Goal: Task Accomplishment & Management: Use online tool/utility

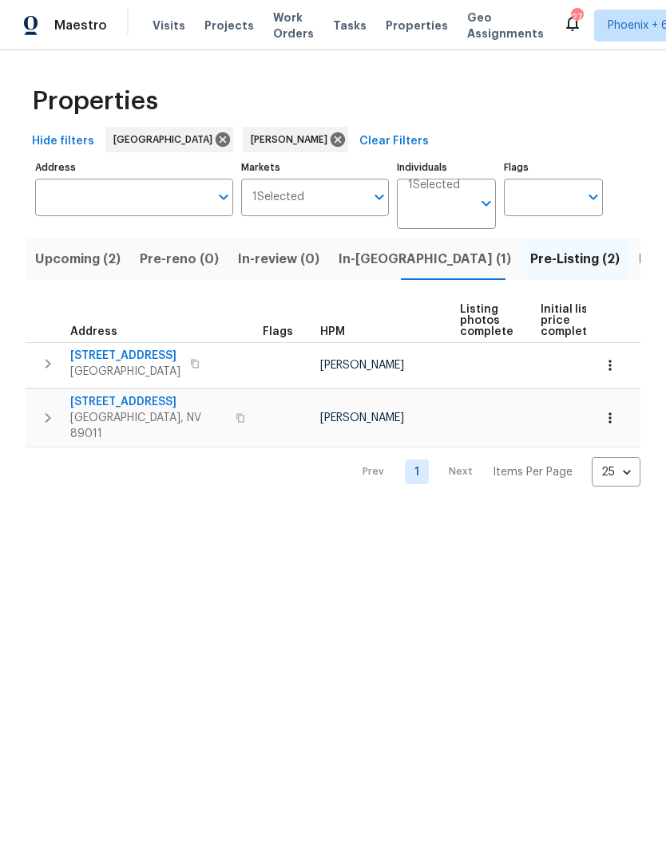
click at [373, 263] on span "In-reno (1)" at bounding box center [424, 259] width 172 height 22
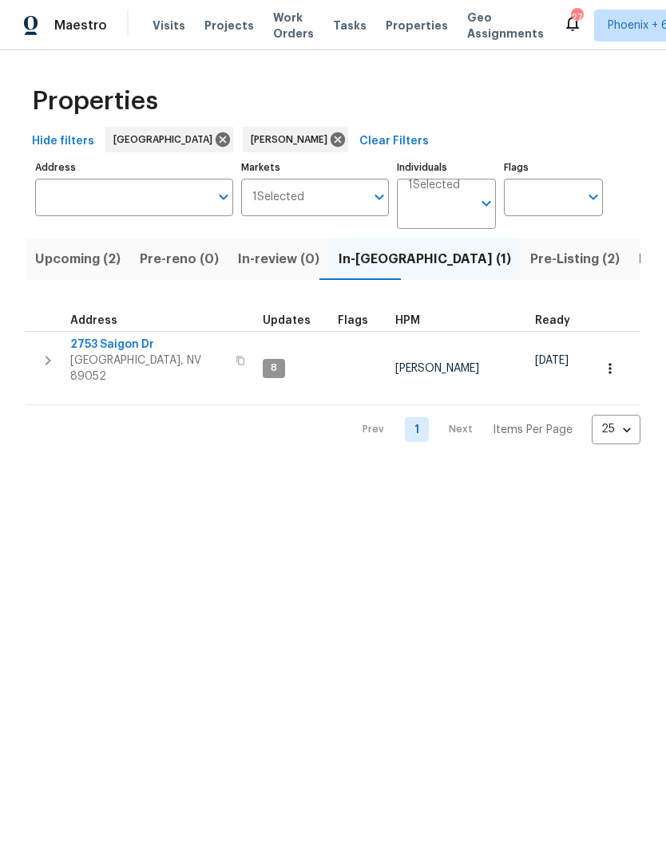
click at [128, 354] on span "Henderson, NV 89052" at bounding box center [148, 369] width 156 height 32
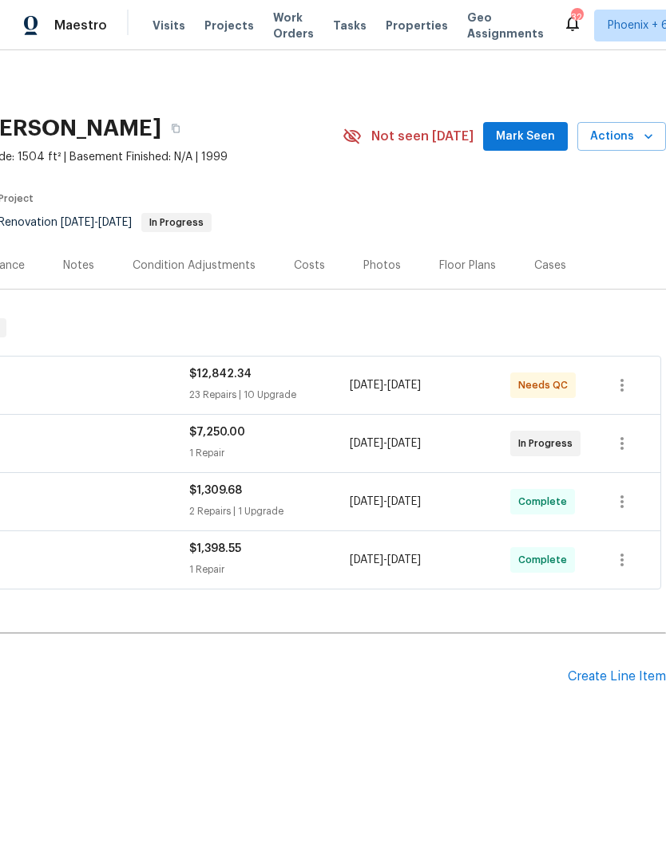
scroll to position [0, 236]
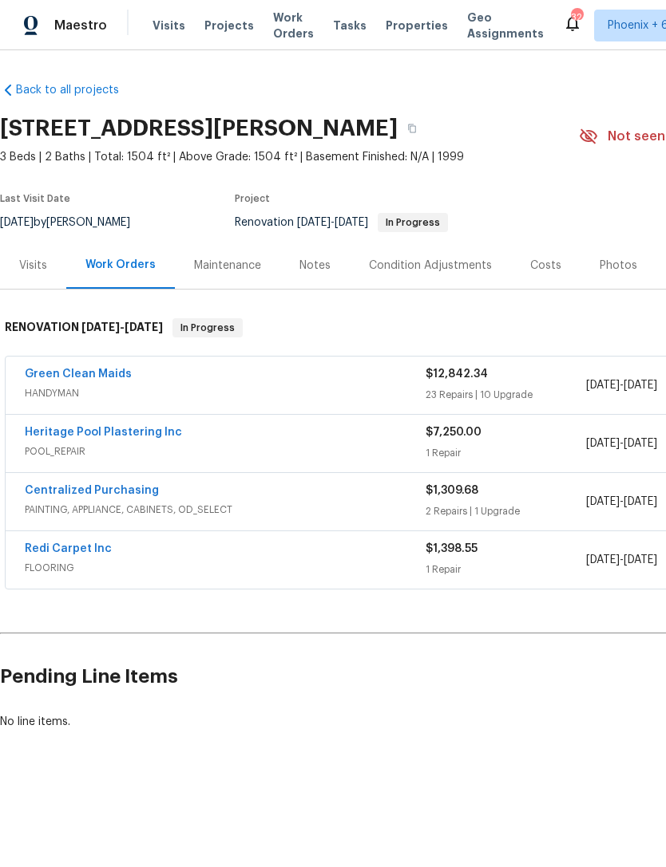
click at [124, 429] on link "Heritage Pool Plastering Inc" at bounding box center [103, 432] width 157 height 11
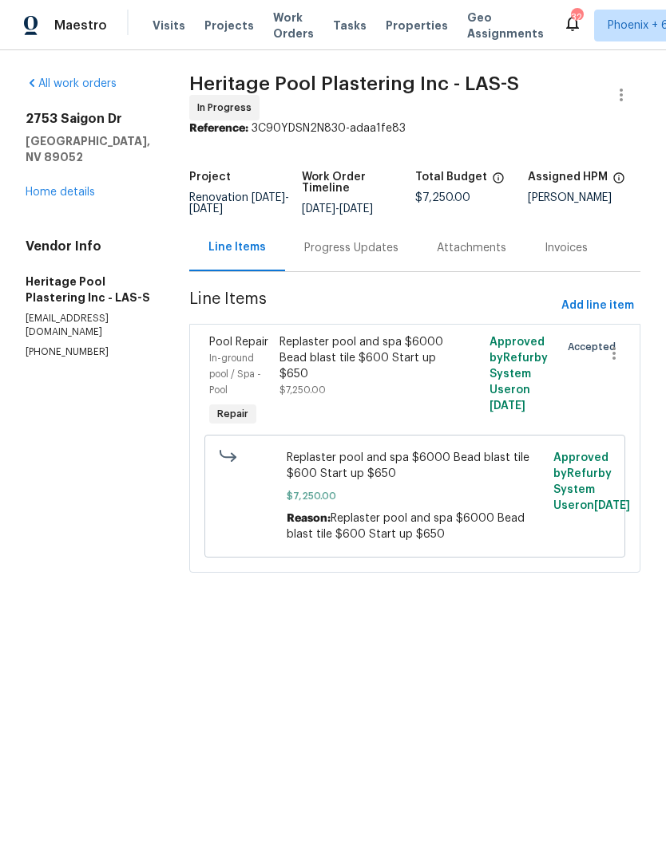
click at [542, 1] on div "Maestro Visits Projects Work Orders Tasks Properties Geo Assignments 32 Phoenix…" at bounding box center [333, 25] width 666 height 50
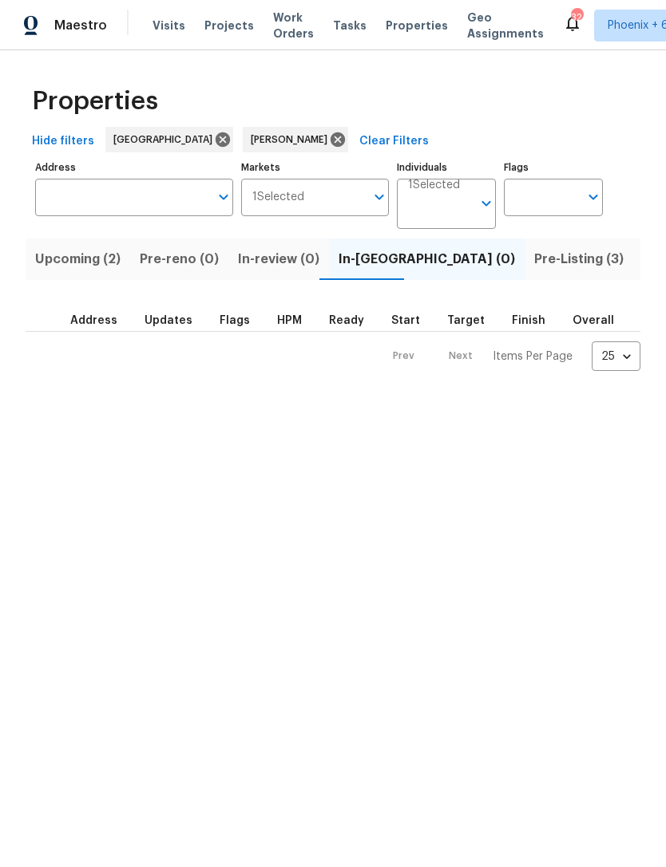
click at [534, 263] on span "Pre-Listing (3)" at bounding box center [578, 259] width 89 height 22
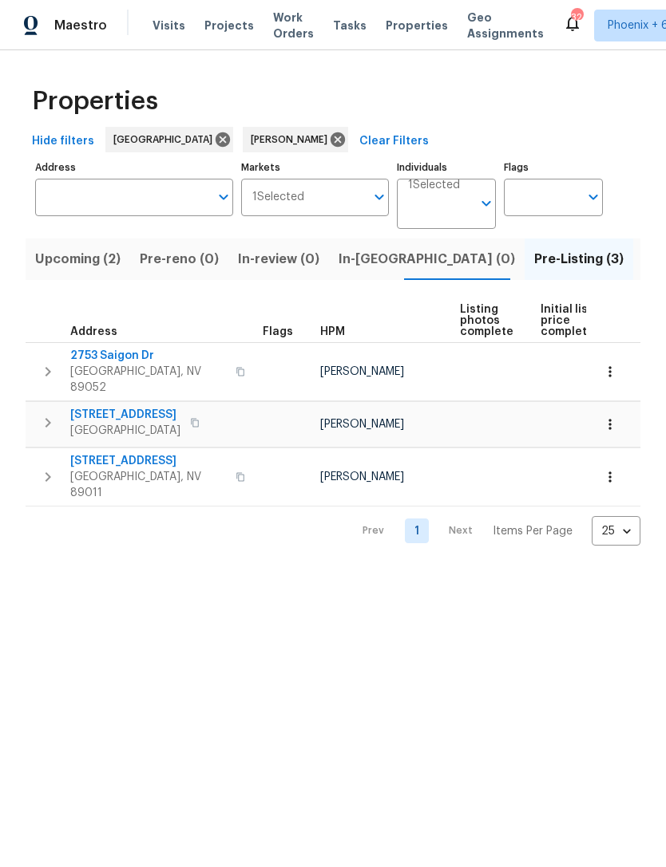
click at [101, 263] on span "Upcoming (2)" at bounding box center [77, 259] width 85 height 22
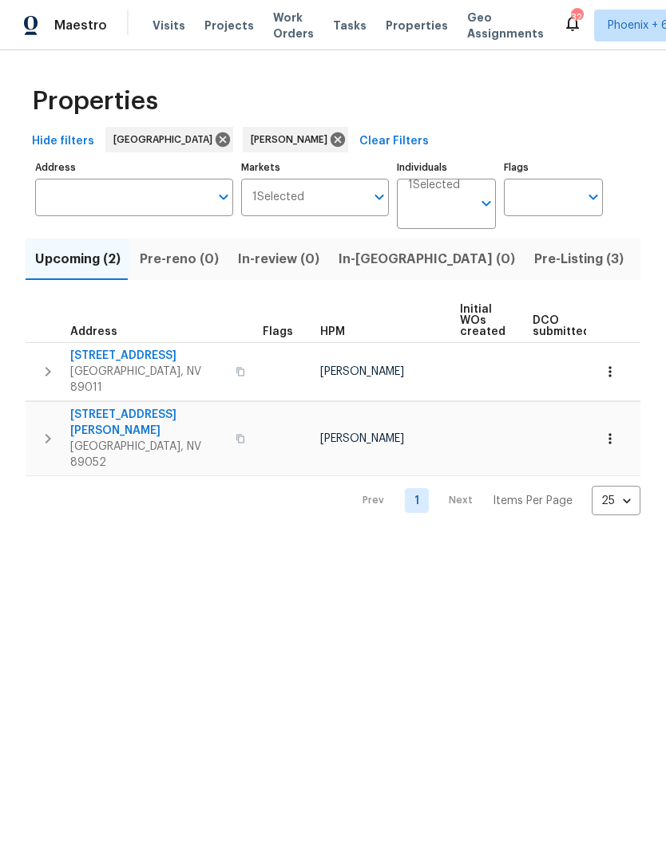
click at [534, 259] on span "Pre-Listing (3)" at bounding box center [578, 259] width 89 height 22
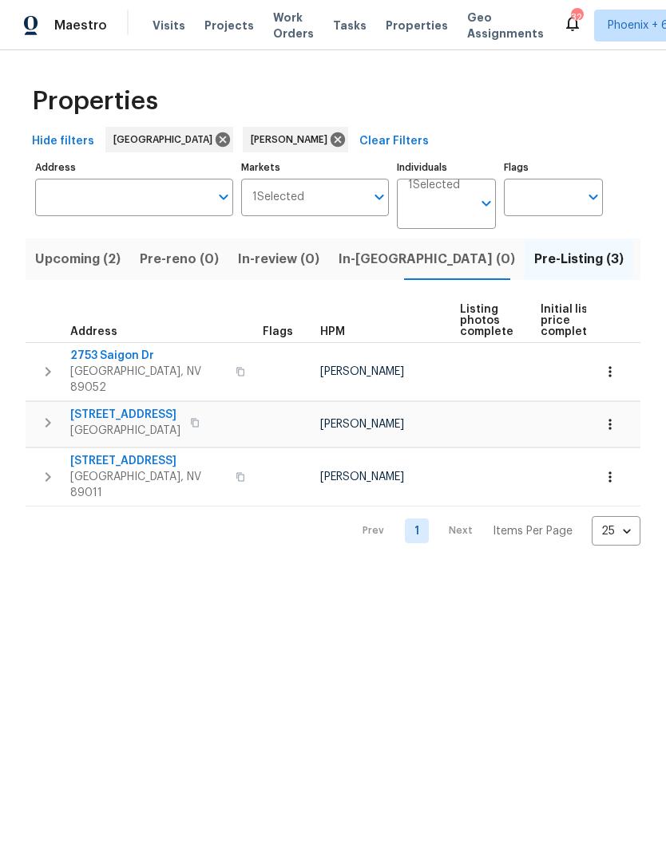
click at [119, 357] on span "2753 Saigon Dr" at bounding box center [148, 356] width 156 height 16
click at [122, 453] on span "412 Via Gigante Ct" at bounding box center [148, 461] width 156 height 16
click at [146, 407] on span "9112 Harbor Wind Ave" at bounding box center [125, 415] width 110 height 16
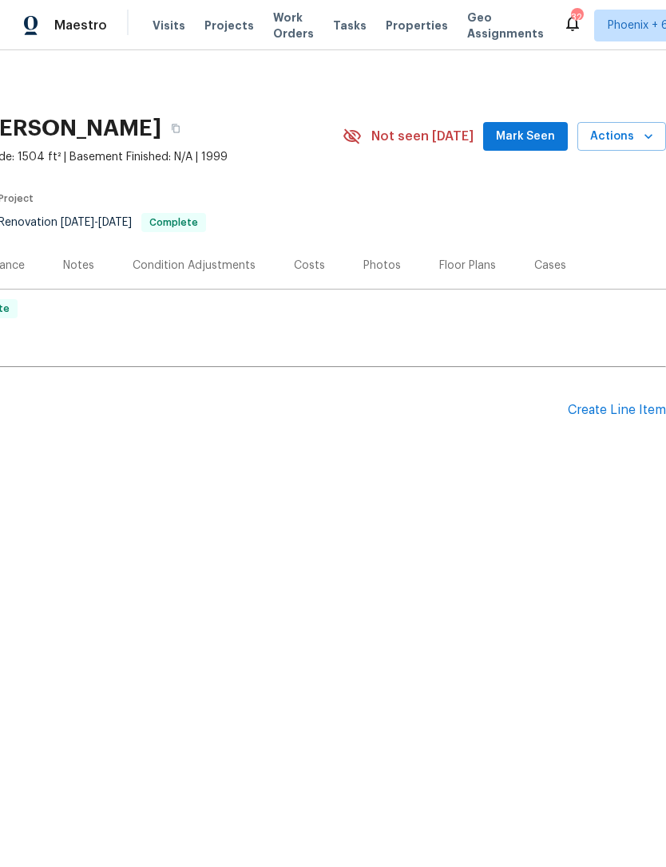
scroll to position [0, 236]
click at [542, 133] on span "Mark Seen" at bounding box center [525, 137] width 59 height 20
click at [385, 263] on div "Photos" at bounding box center [382, 266] width 38 height 16
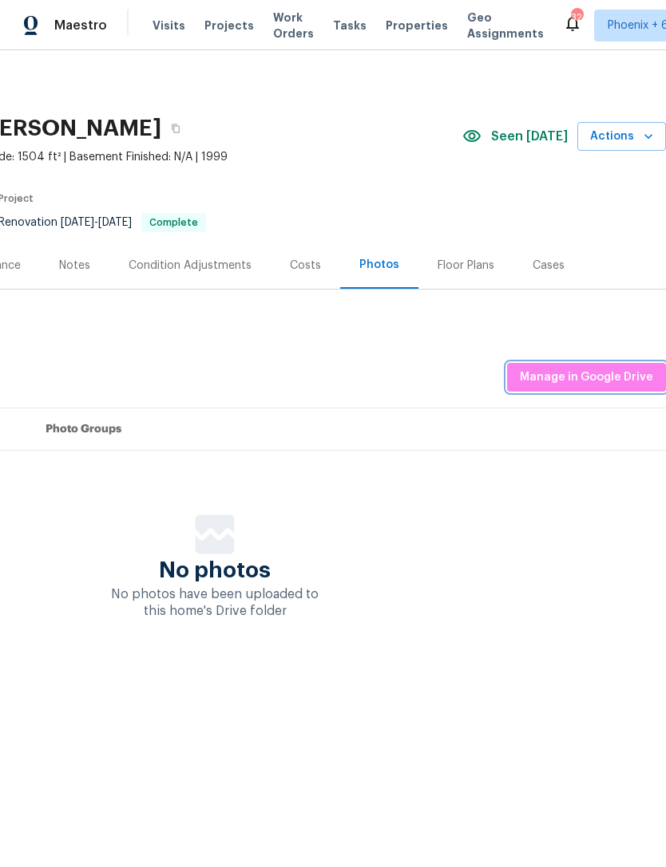
click at [606, 377] on span "Manage in Google Drive" at bounding box center [585, 378] width 133 height 20
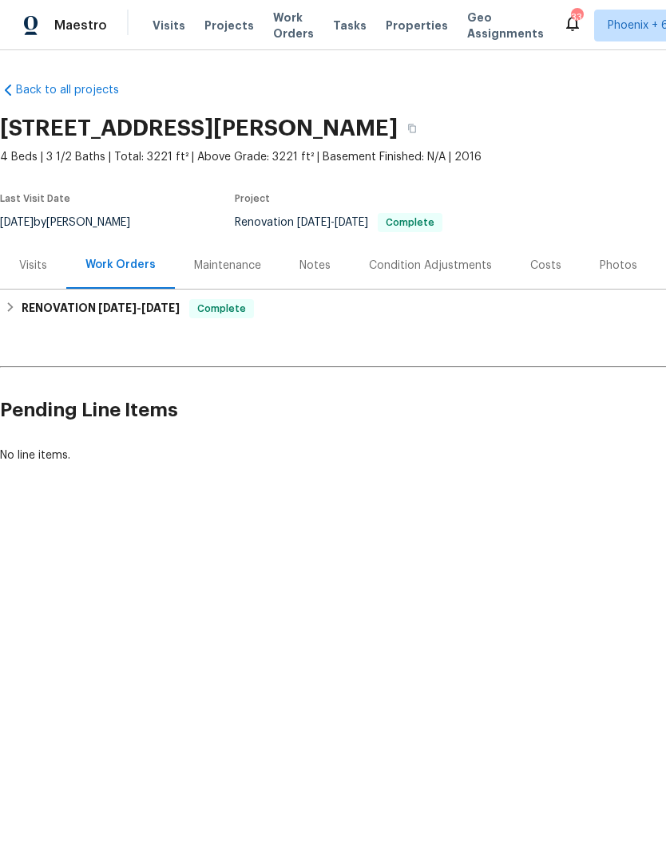
click at [616, 270] on div "Photos" at bounding box center [618, 266] width 38 height 16
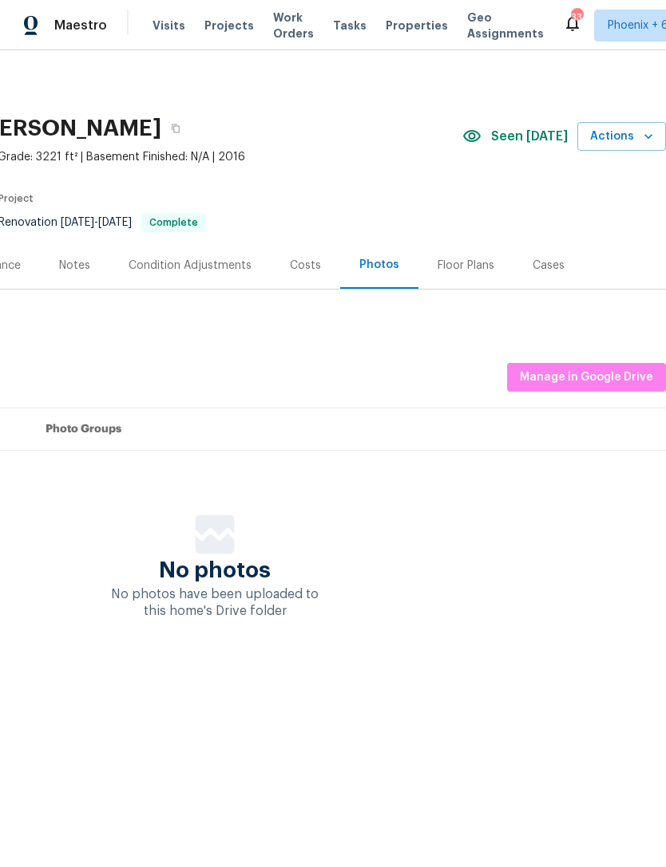
scroll to position [0, 236]
click at [610, 377] on span "Manage in Google Drive" at bounding box center [585, 378] width 133 height 20
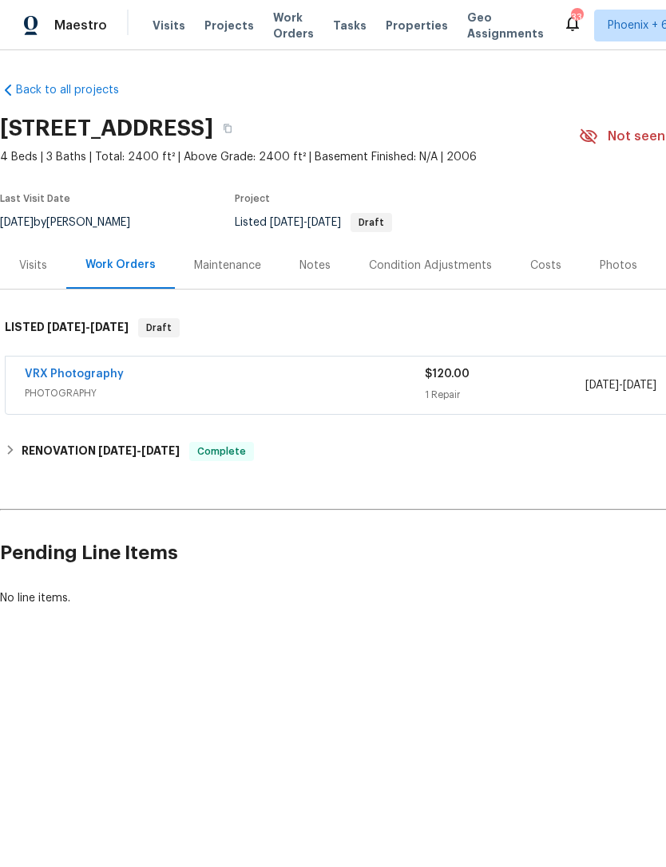
click at [603, 266] on div "Photos" at bounding box center [618, 266] width 38 height 16
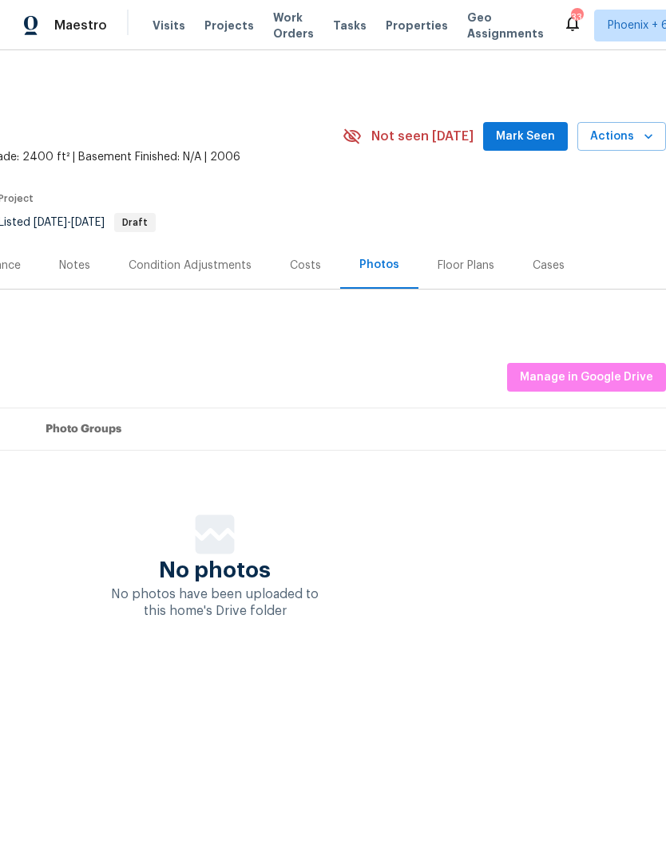
scroll to position [0, 236]
click at [535, 132] on span "Mark Seen" at bounding box center [525, 137] width 59 height 20
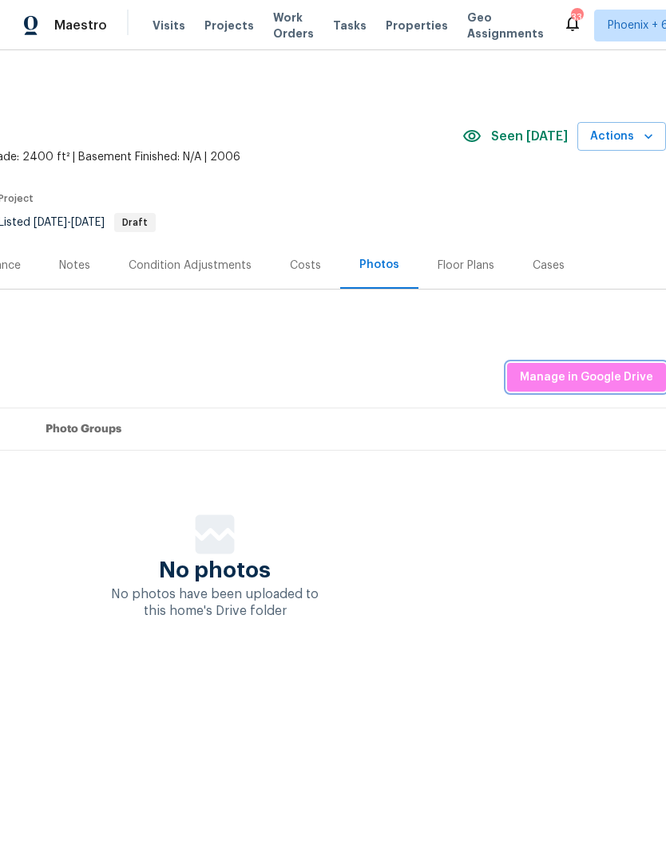
click at [598, 382] on span "Manage in Google Drive" at bounding box center [585, 378] width 133 height 20
